Goal: Information Seeking & Learning: Learn about a topic

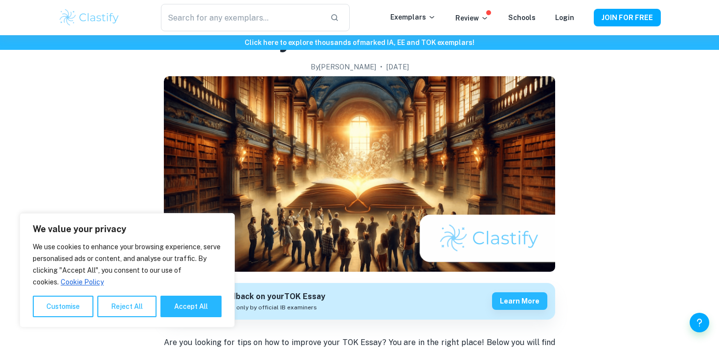
scroll to position [76, 0]
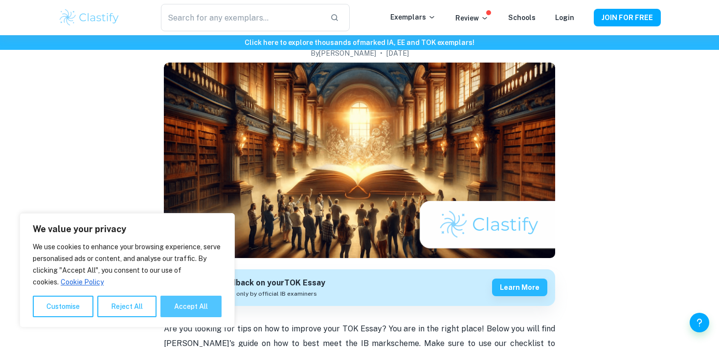
click at [194, 314] on button "Accept All" at bounding box center [191, 307] width 61 height 22
checkbox input "true"
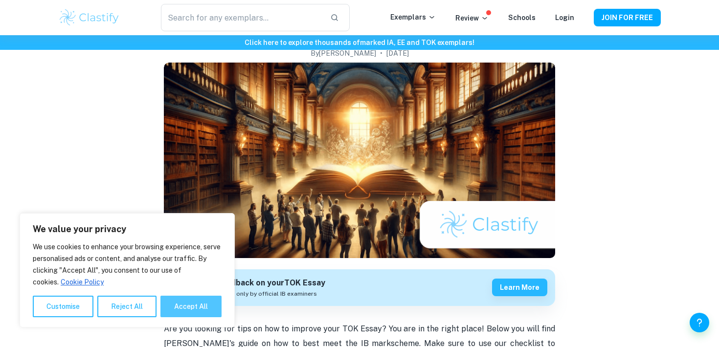
checkbox input "true"
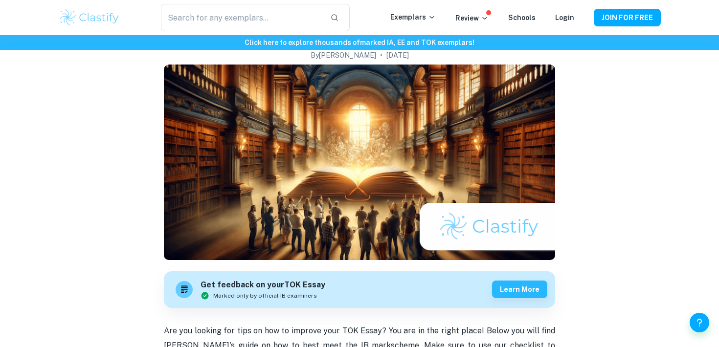
scroll to position [0, 0]
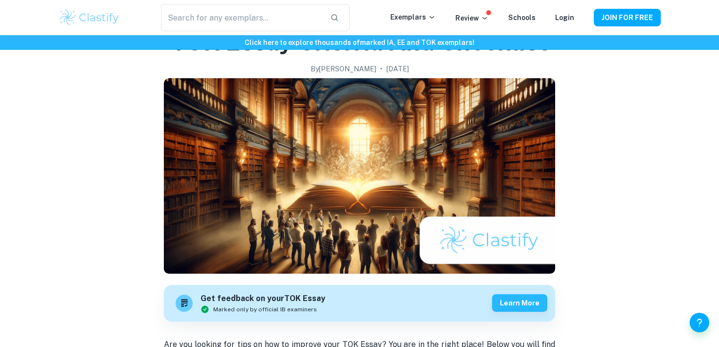
scroll to position [62, 0]
